Goal: Check status: Check status

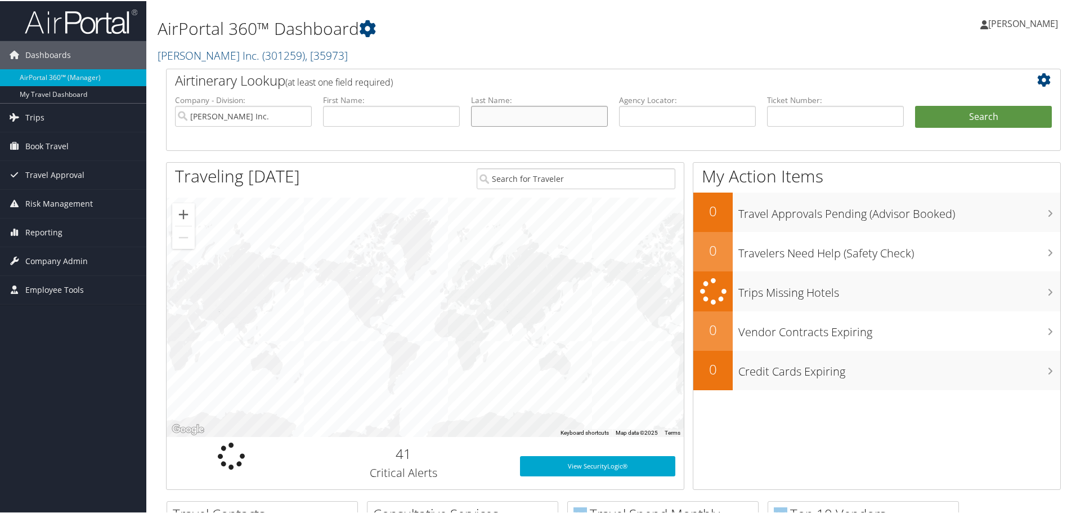
click at [500, 112] on input "text" at bounding box center [539, 115] width 137 height 21
type input "[PERSON_NAME]"
click at [915, 105] on button "Search" at bounding box center [983, 116] width 137 height 23
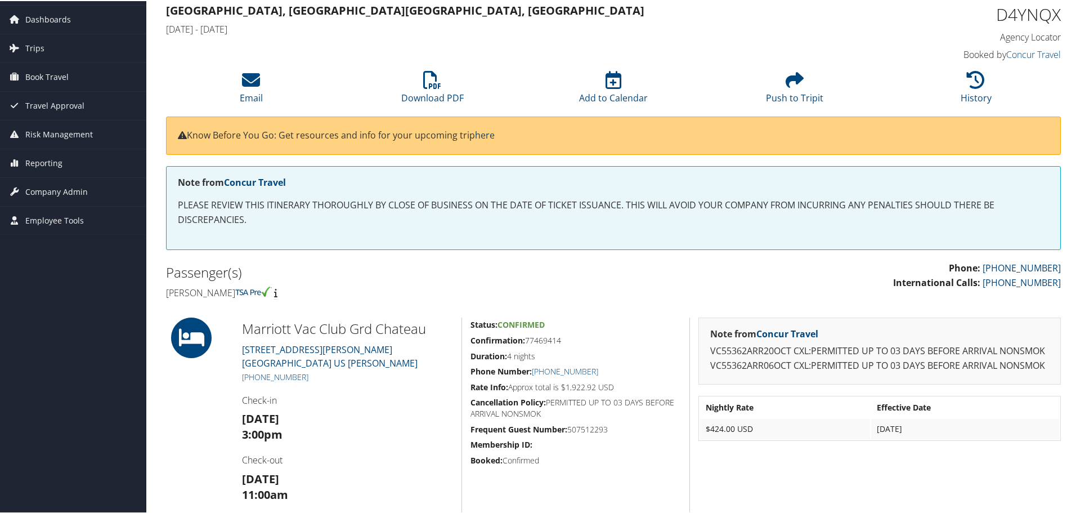
scroll to position [6, 0]
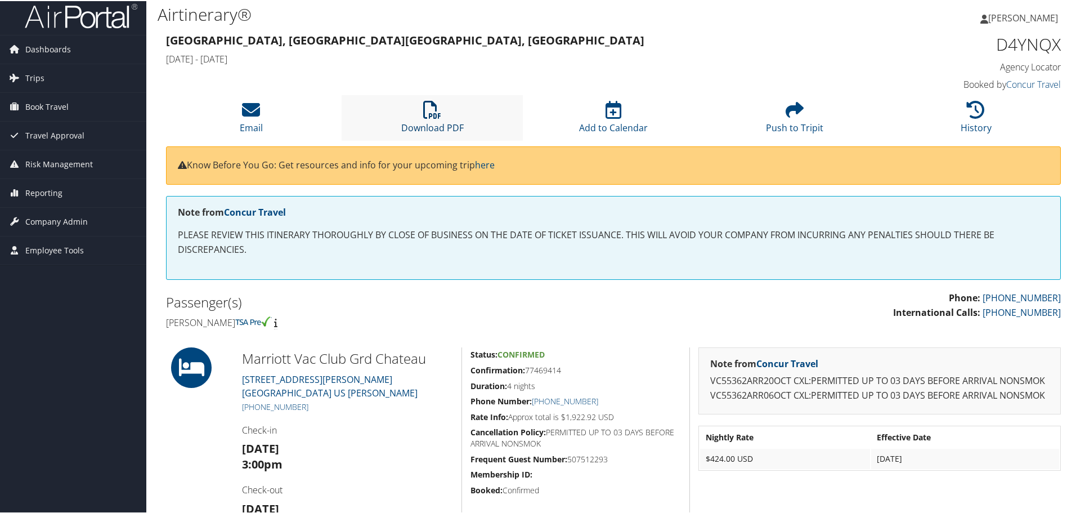
click at [433, 112] on icon at bounding box center [432, 109] width 18 height 18
